Goal: Transaction & Acquisition: Purchase product/service

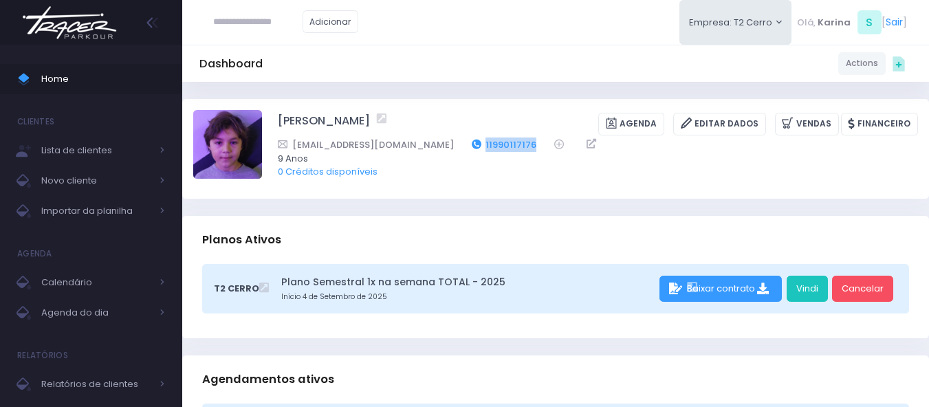
drag, startPoint x: 511, startPoint y: 139, endPoint x: 448, endPoint y: 149, distance: 63.4
click at [448, 149] on div "Julianapassos1@gmail.com 11990117176" at bounding box center [589, 144] width 622 height 14
copy div "11990117176"
click at [464, 42] on div "Adicionar Empresa: T2 Cerro T1 Faria T2 Cerro T3 Santana T4 Pompeia" at bounding box center [555, 22] width 747 height 45
drag, startPoint x: 507, startPoint y: 142, endPoint x: 445, endPoint y: 145, distance: 61.2
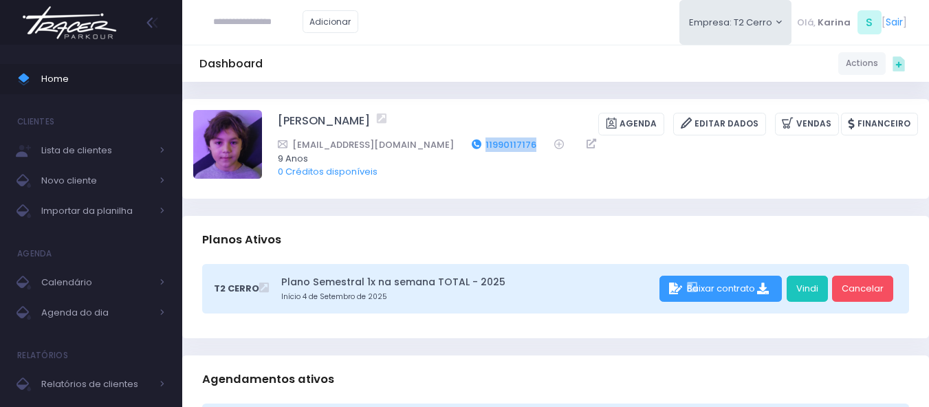
click at [445, 145] on div "Julianapassos1@gmail.com 11990117176" at bounding box center [589, 144] width 622 height 14
copy link "11990117176"
click at [813, 284] on link "Vindi" at bounding box center [806, 289] width 41 height 26
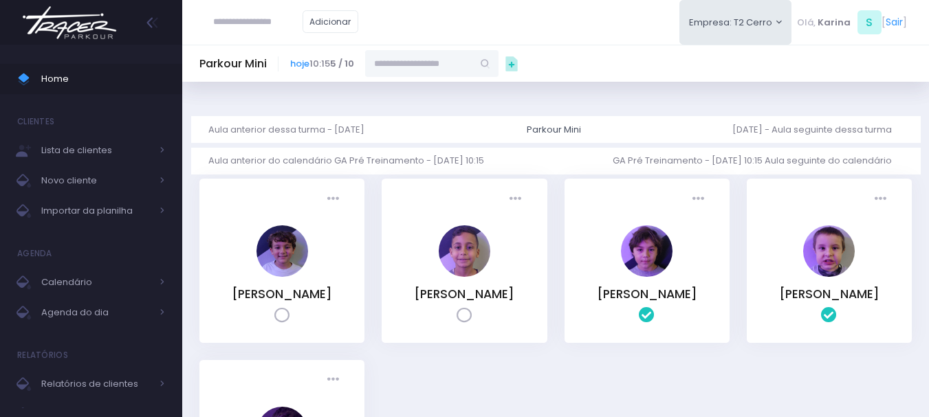
click at [461, 311] on icon at bounding box center [464, 316] width 16 height 16
click at [67, 18] on img at bounding box center [69, 23] width 104 height 48
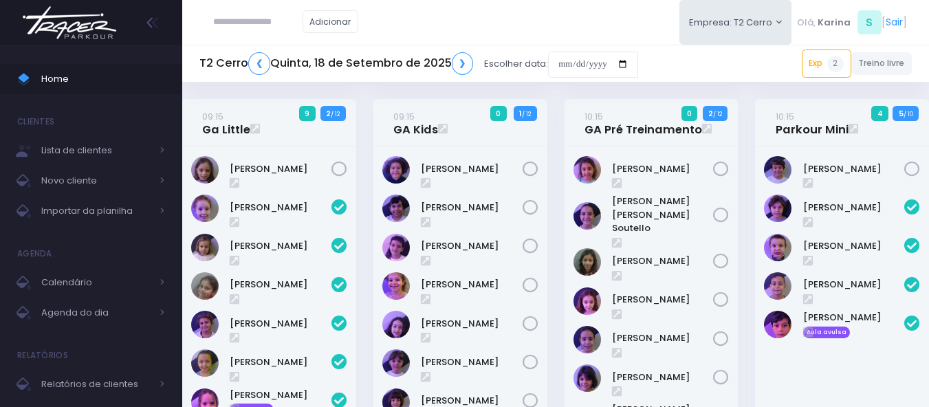
click at [549, 163] on div "09:15 GA Kids 0 1 / 12" at bounding box center [459, 372] width 191 height 547
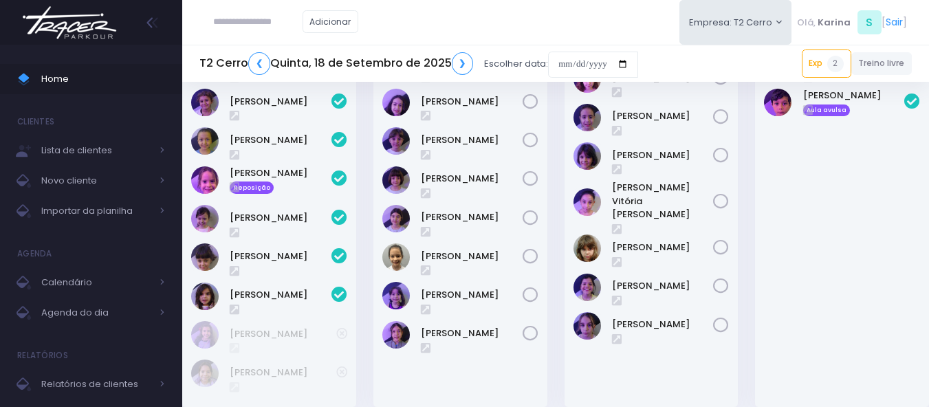
scroll to position [275, 0]
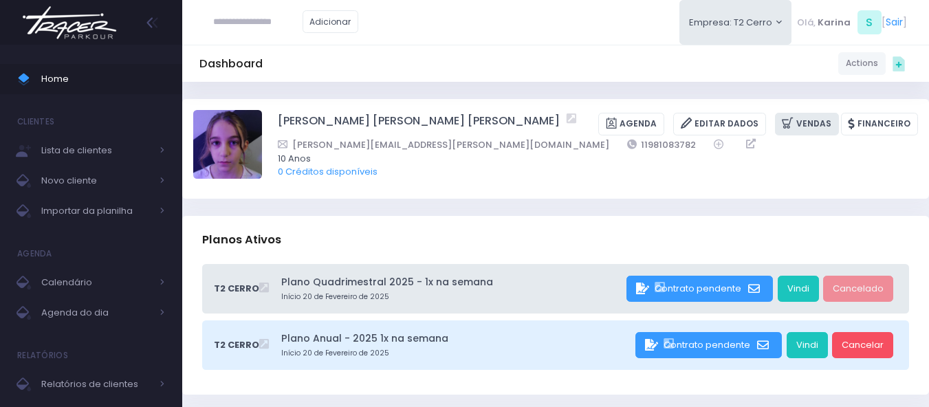
click at [810, 126] on link "Vendas" at bounding box center [807, 124] width 64 height 23
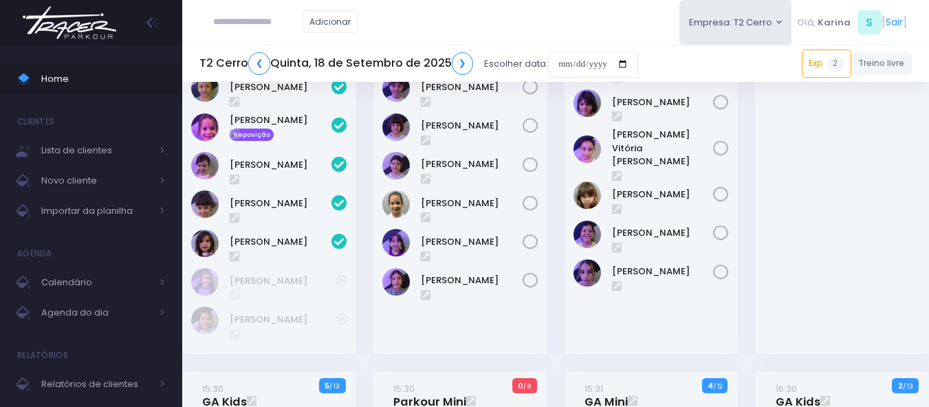
scroll to position [275, 0]
click at [79, 34] on img at bounding box center [69, 23] width 104 height 48
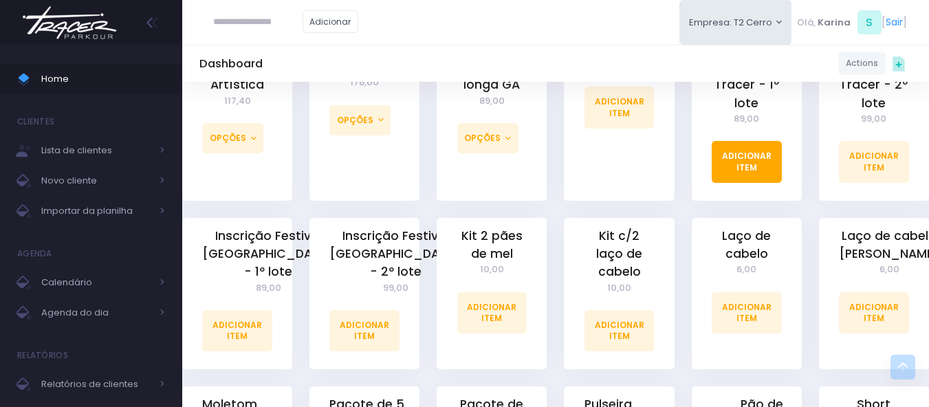
scroll to position [1031, 0]
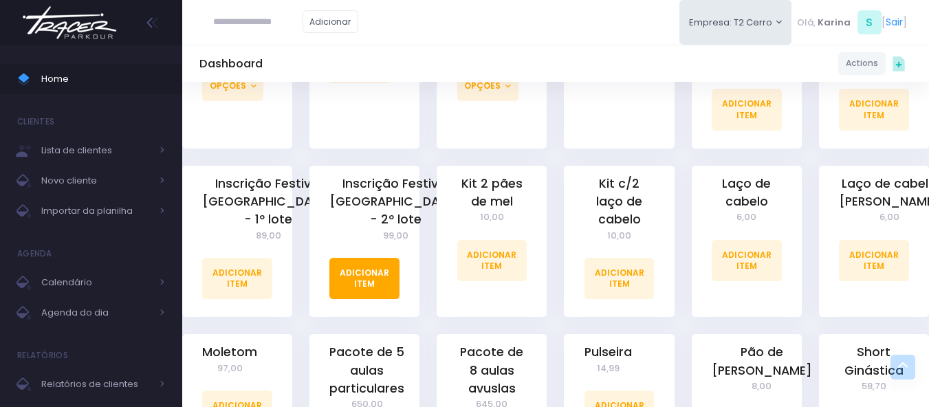
click at [348, 264] on link "Adicionar Item" at bounding box center [364, 278] width 70 height 41
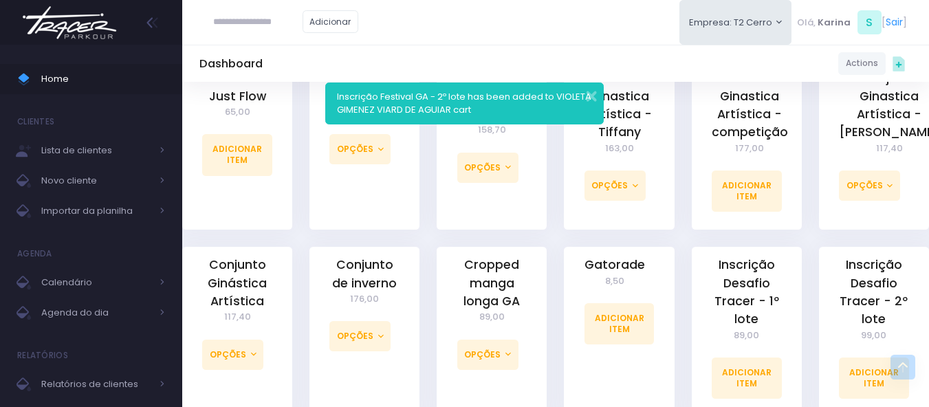
scroll to position [848, 0]
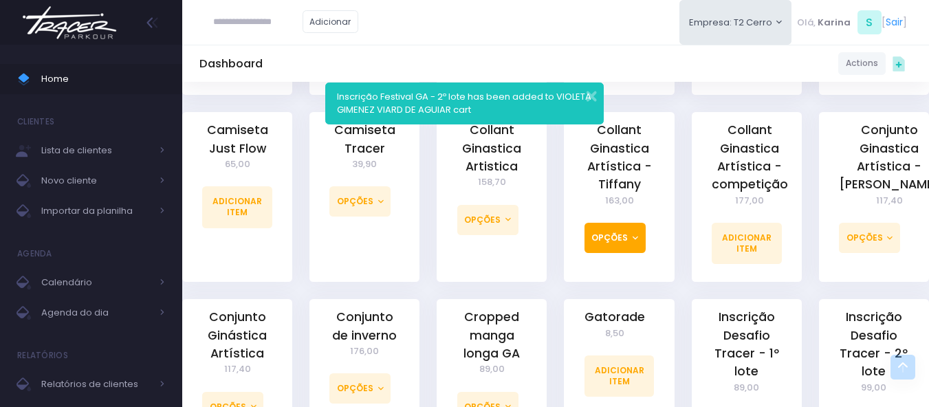
click at [608, 223] on button "Opções" at bounding box center [614, 238] width 61 height 30
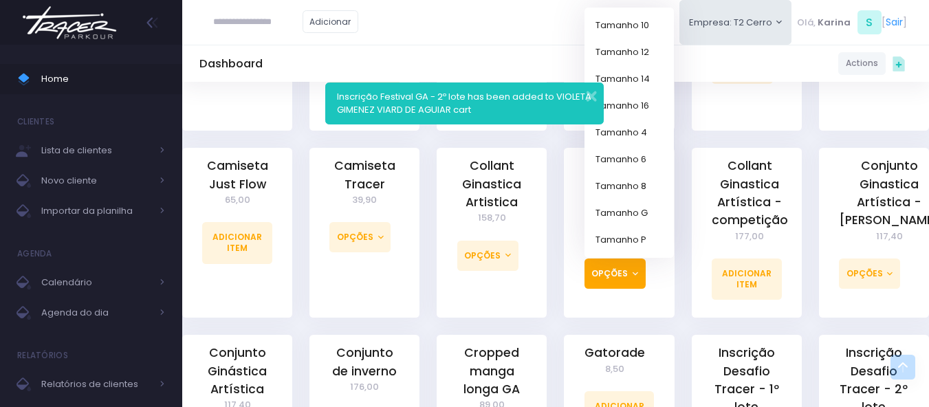
scroll to position [780, 0]
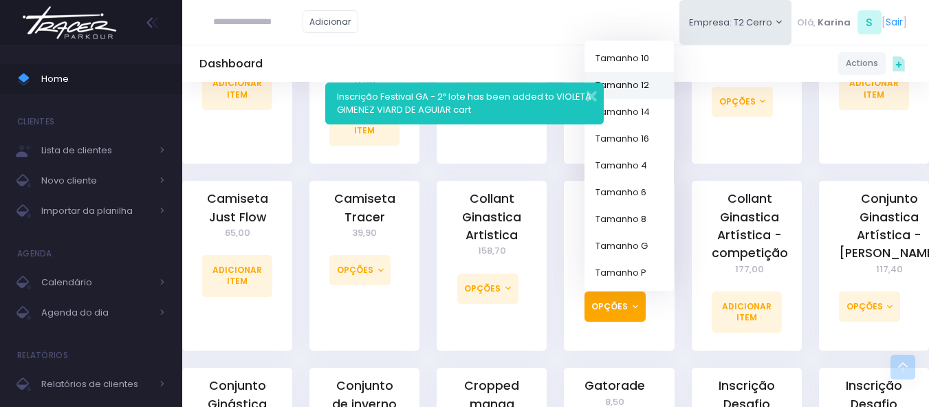
click at [641, 72] on link "Tamanho 12" at bounding box center [628, 85] width 89 height 27
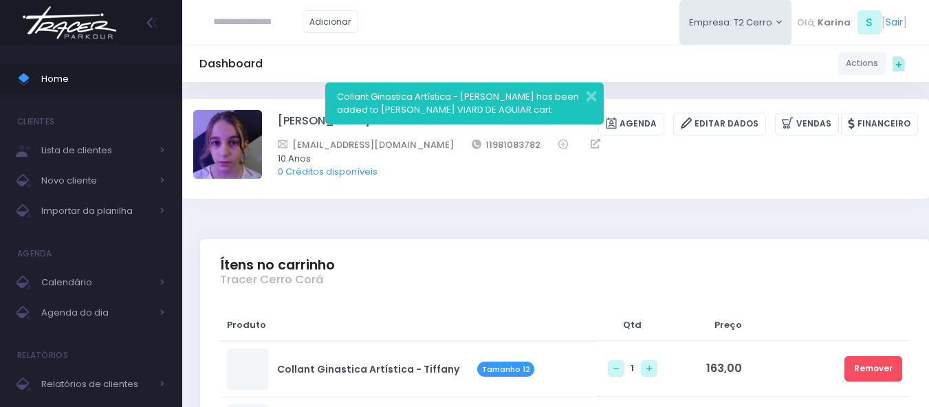
click at [592, 94] on button "button" at bounding box center [581, 95] width 27 height 16
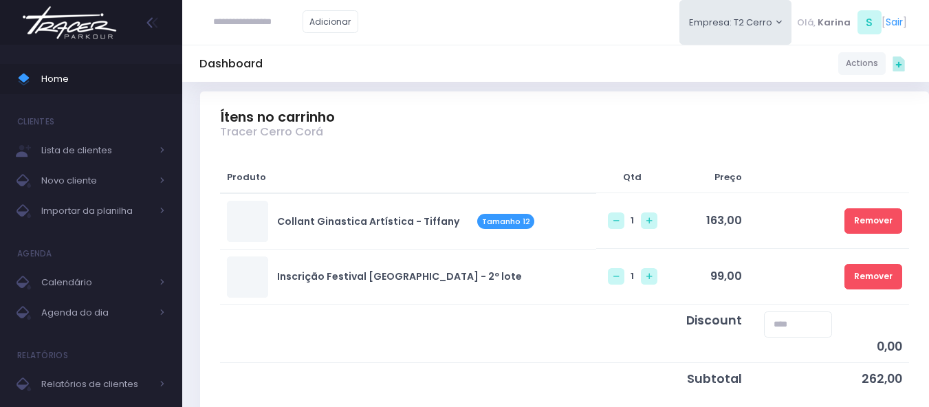
scroll to position [206, 0]
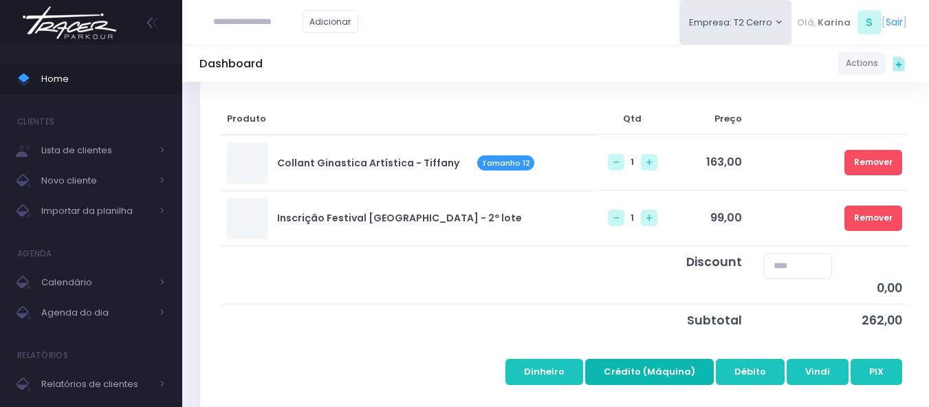
click at [634, 370] on button "Crédito (Máquina)" at bounding box center [649, 372] width 129 height 26
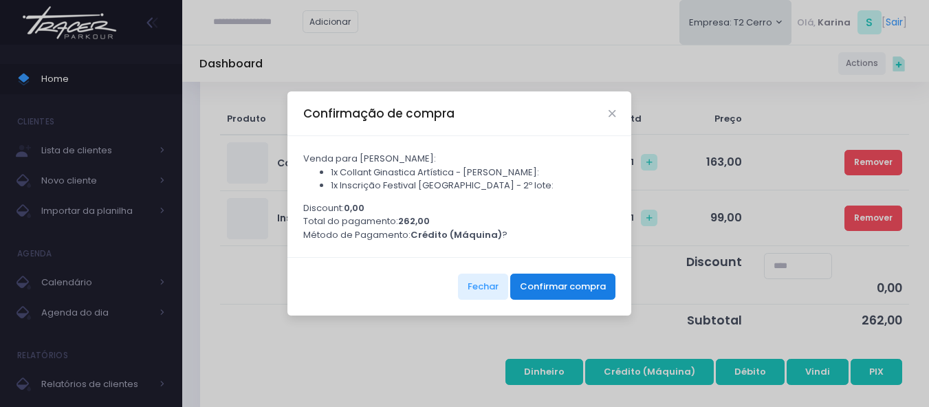
click at [527, 287] on button "Confirmar compra" at bounding box center [562, 287] width 105 height 26
